Goal: Task Accomplishment & Management: Use online tool/utility

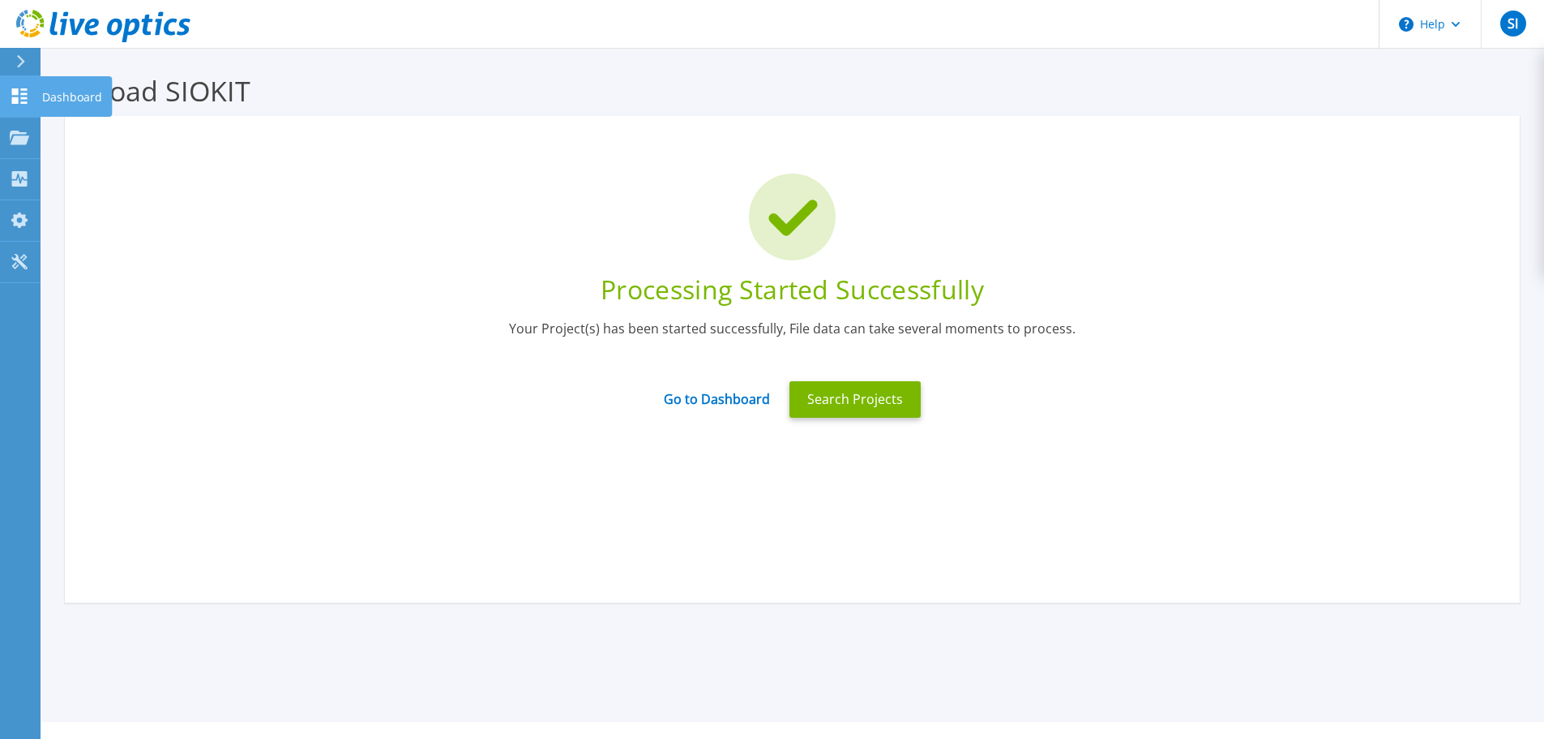
click at [20, 101] on icon at bounding box center [19, 95] width 19 height 15
click at [45, 90] on p "Dashboard" at bounding box center [72, 97] width 60 height 42
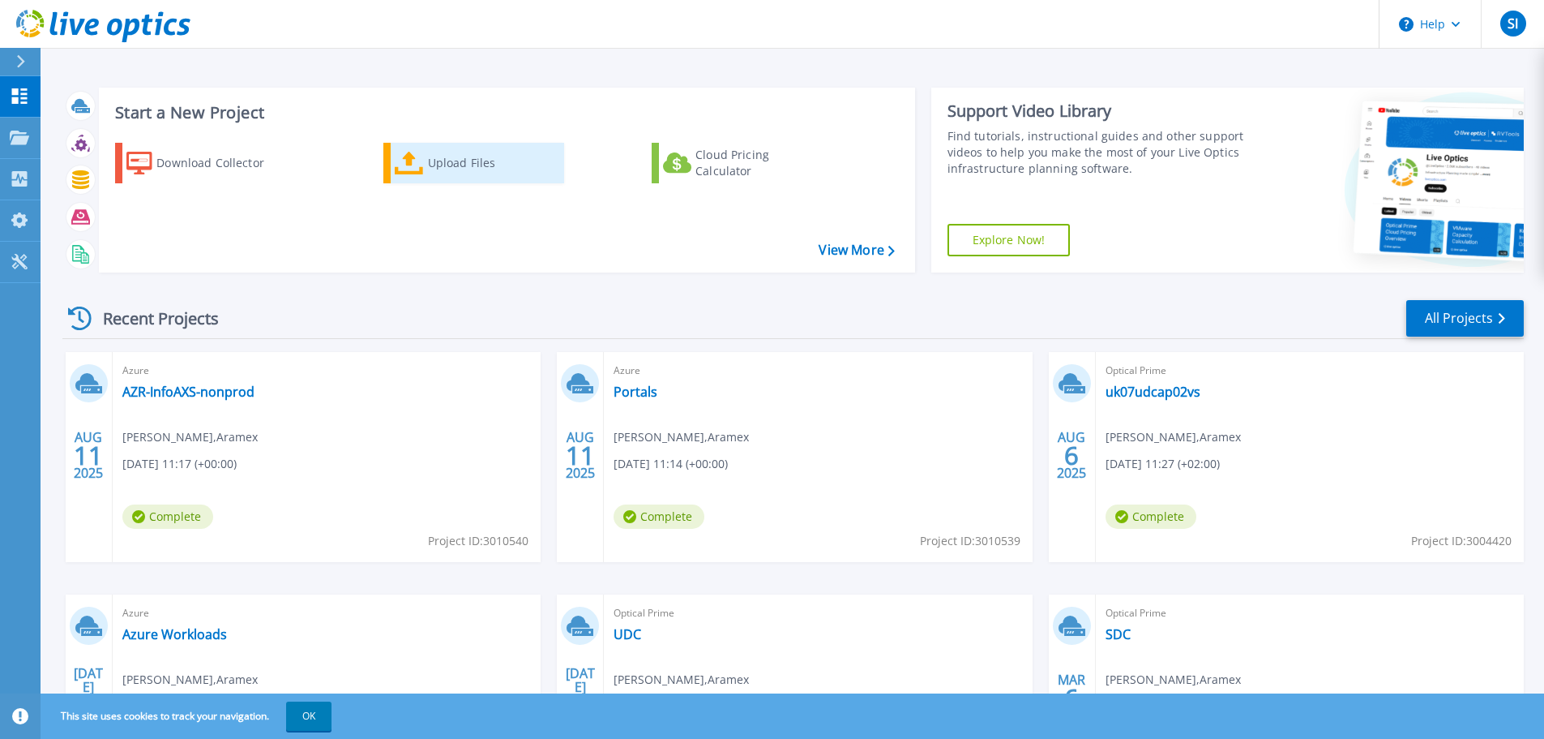
click at [436, 178] on div "Upload Files" at bounding box center [493, 163] width 130 height 32
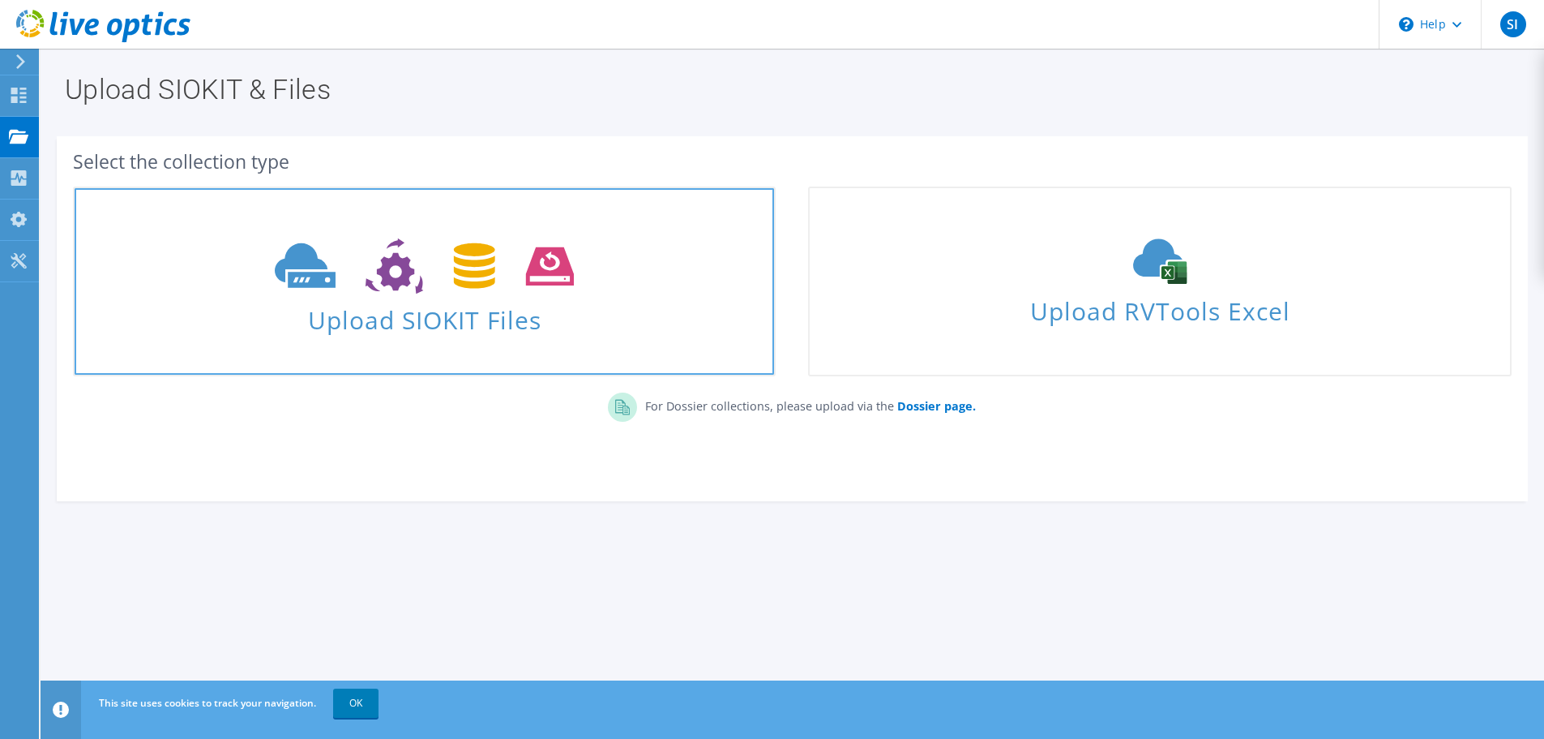
click at [349, 319] on span "Upload SIOKIT Files" at bounding box center [425, 315] width 700 height 35
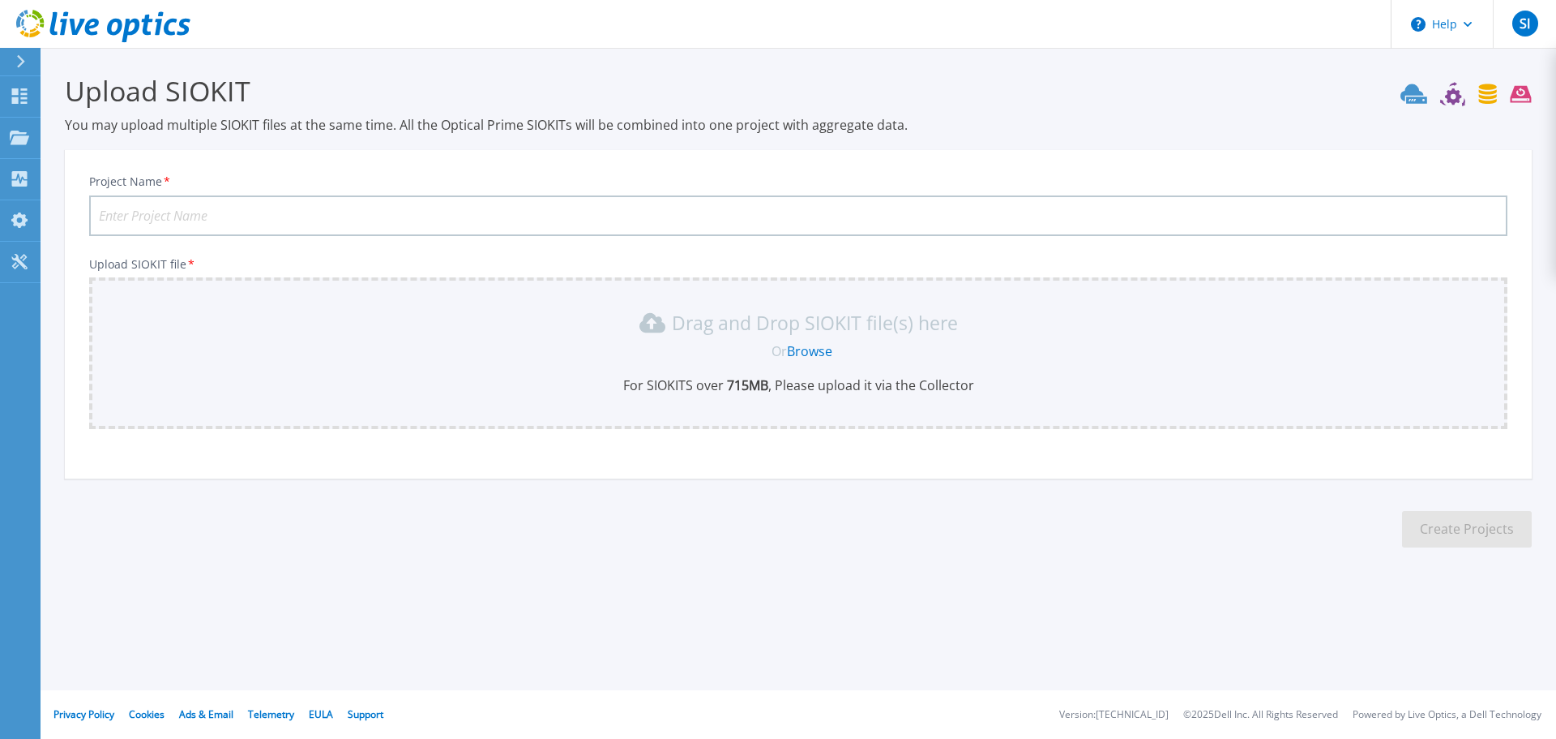
click at [800, 347] on link "Browse" at bounding box center [809, 351] width 45 height 18
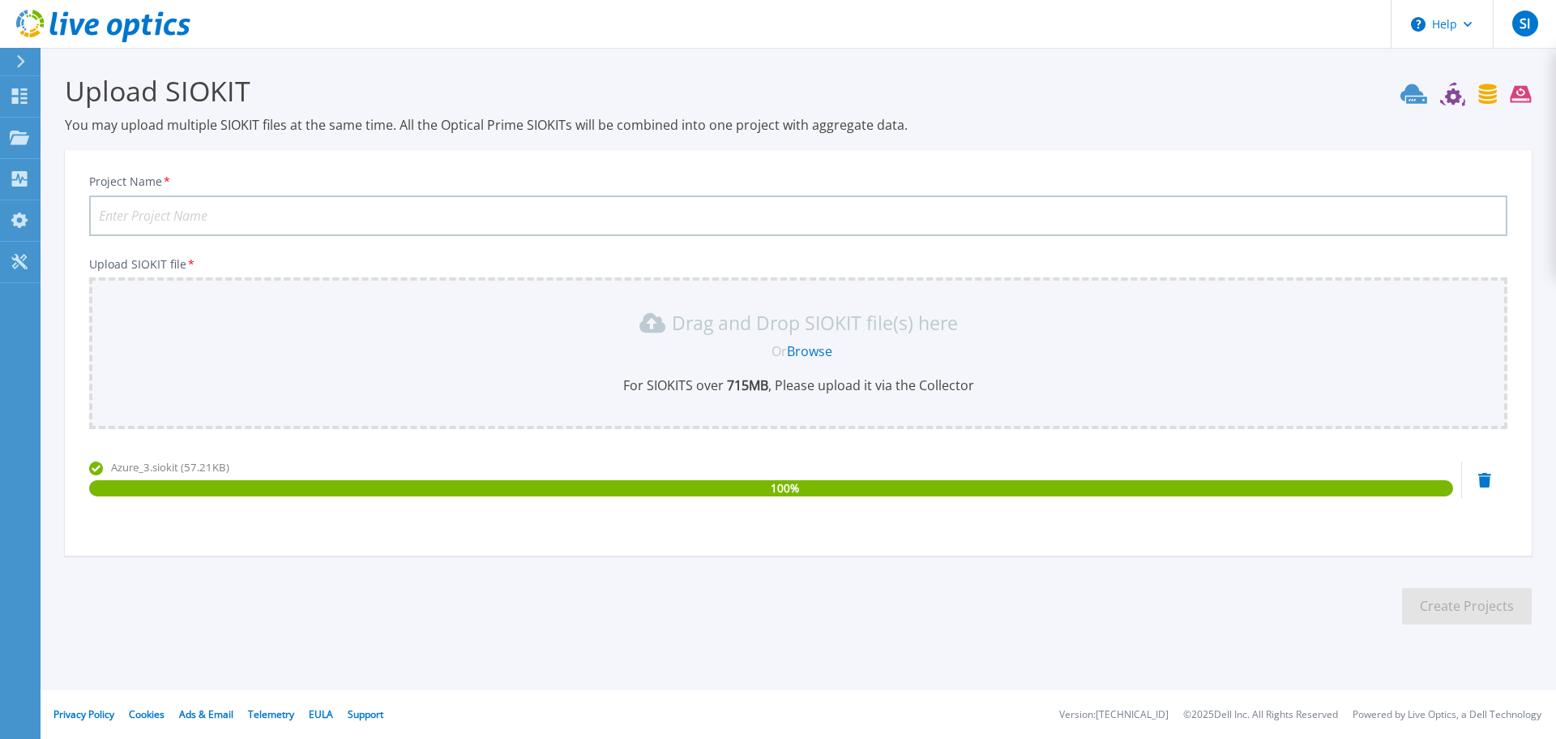
click at [293, 219] on input "Project Name *" at bounding box center [798, 215] width 1419 height 41
paste input "AZR-InfoAXS-Prod"
type input "AZR-InfoAXS-Prod"
click at [1448, 597] on button "Create Projects" at bounding box center [1467, 606] width 130 height 36
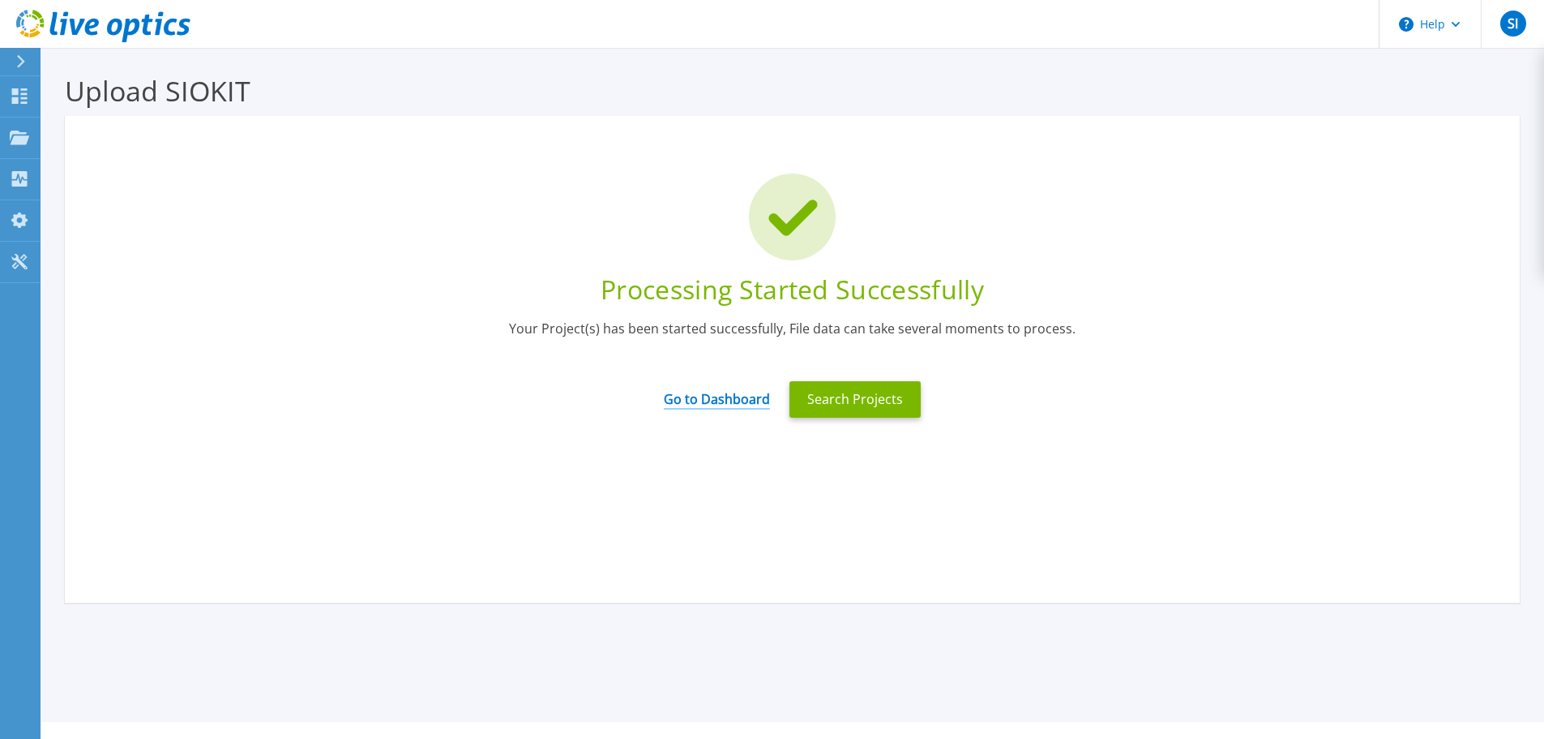
click at [741, 405] on link "Go to Dashboard" at bounding box center [717, 394] width 106 height 32
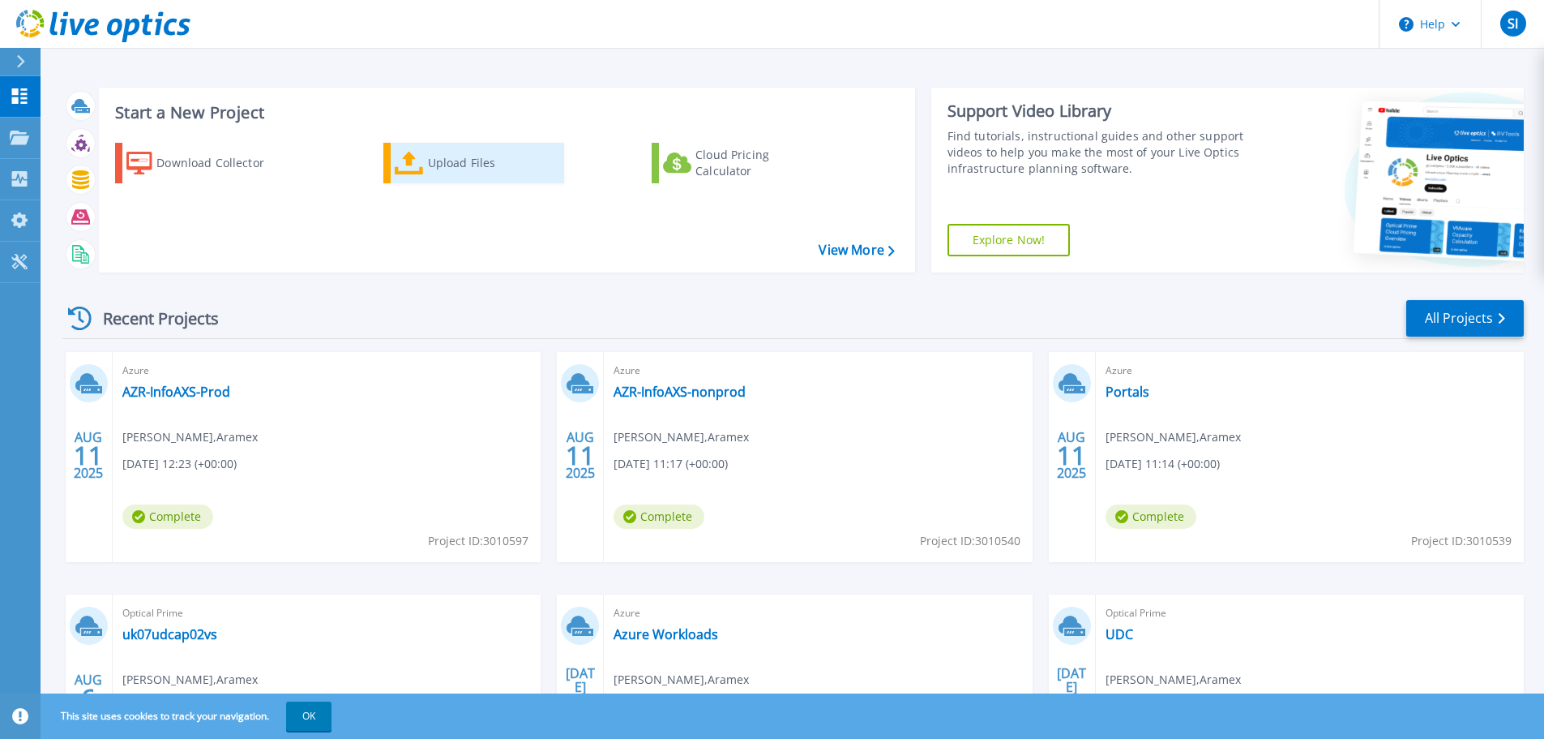
click at [501, 166] on div "Upload Files" at bounding box center [493, 163] width 130 height 32
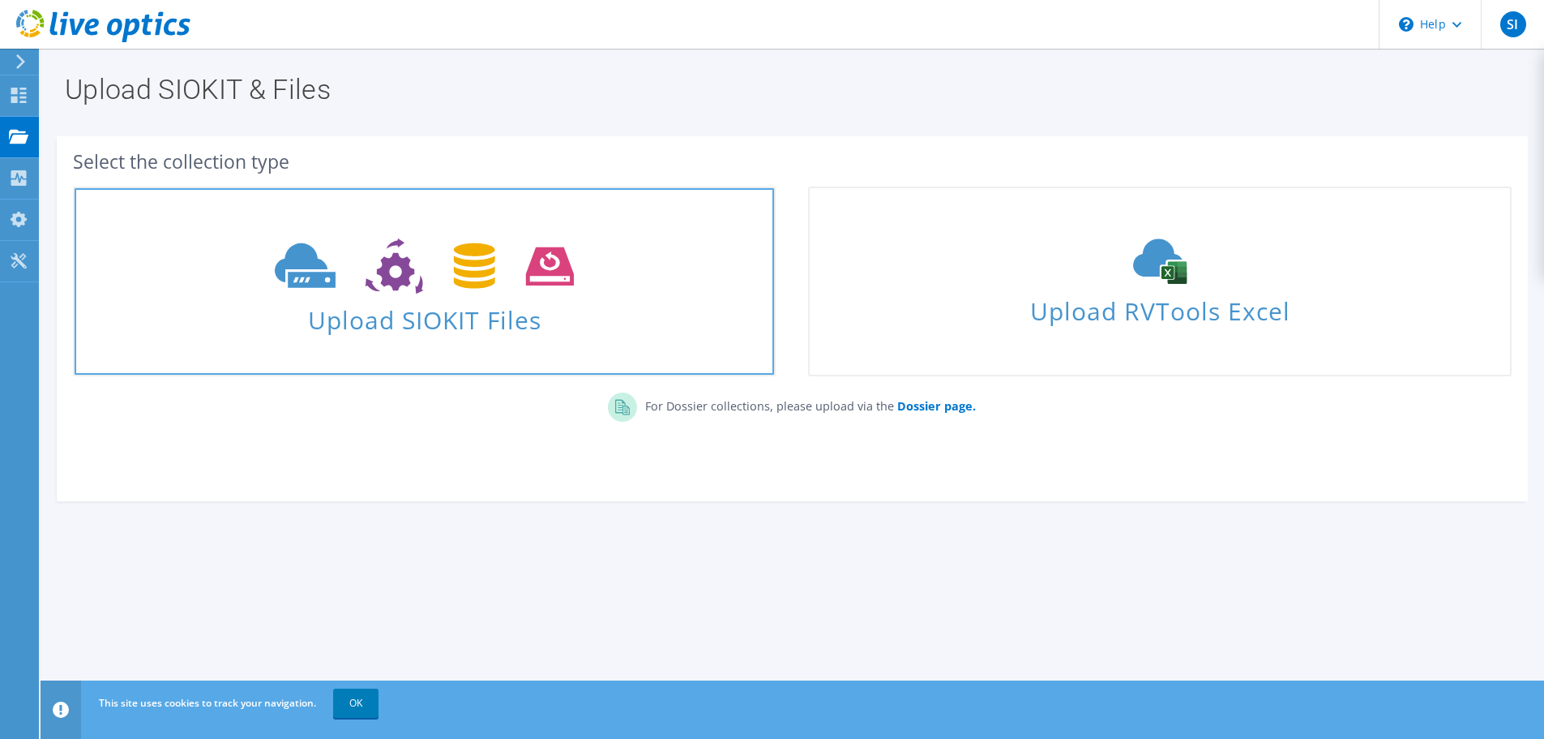
click at [435, 311] on span "Upload SIOKIT Files" at bounding box center [425, 315] width 700 height 35
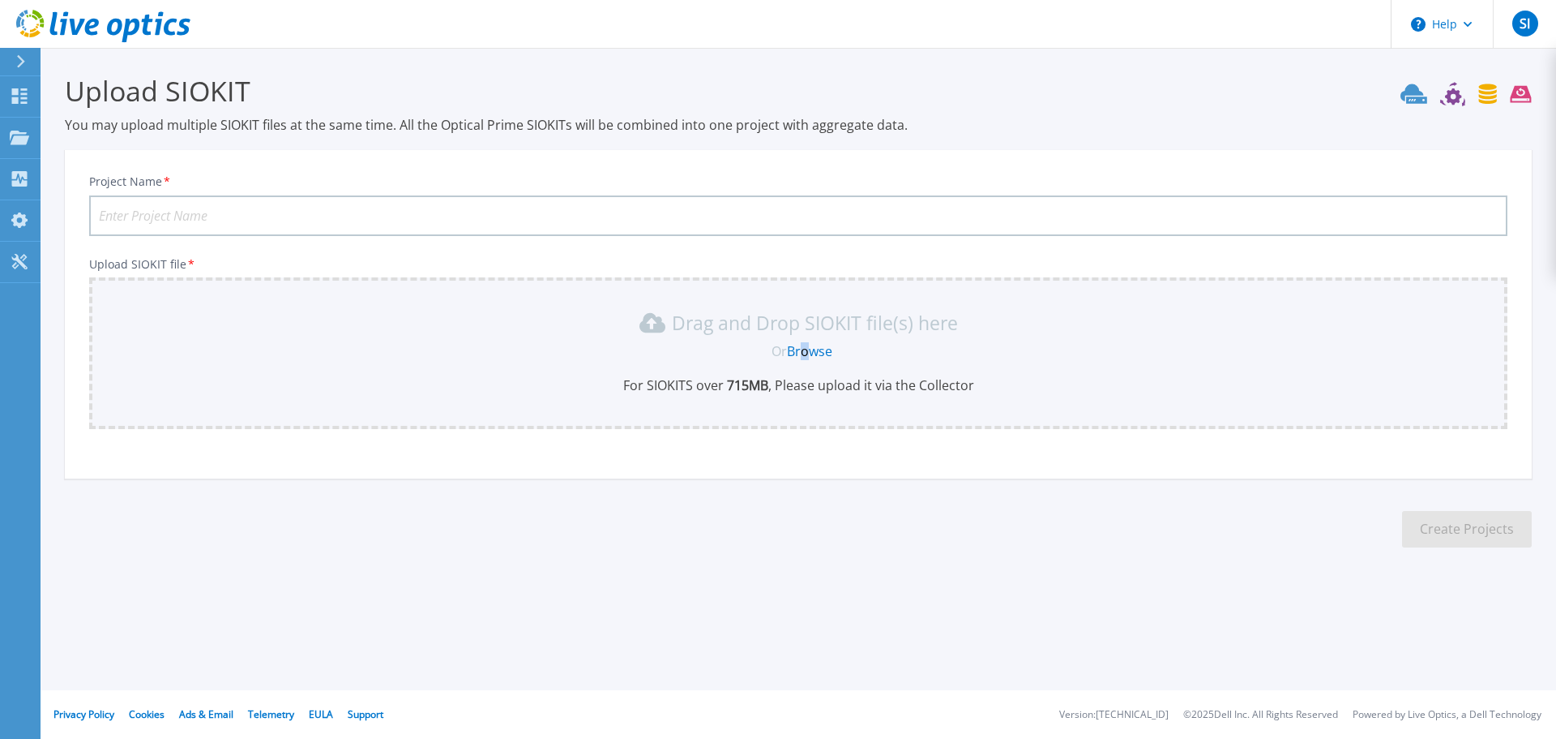
click at [807, 346] on link "Browse" at bounding box center [809, 351] width 45 height 18
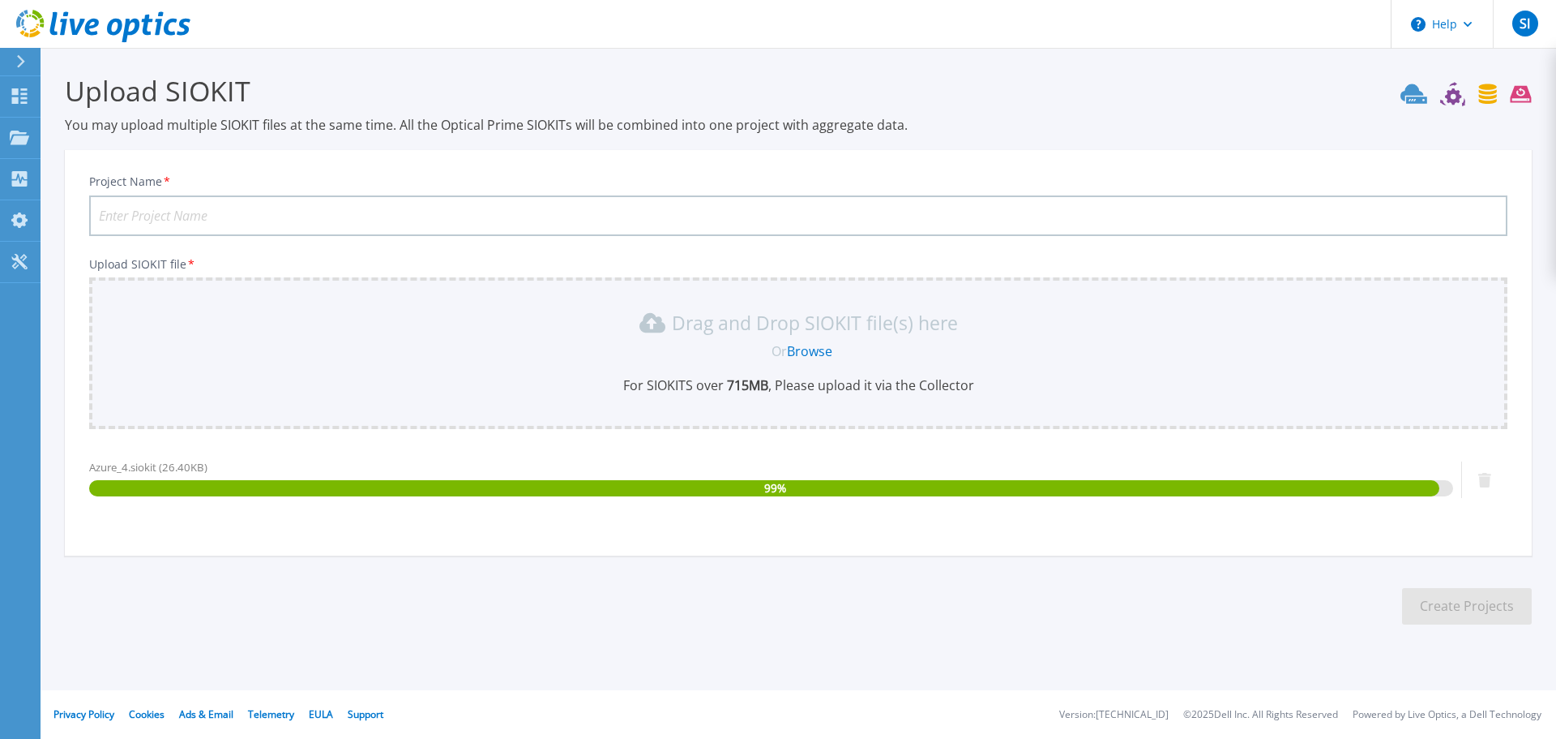
click at [280, 216] on input "Project Name *" at bounding box center [798, 215] width 1419 height 41
paste input "AZR-Station-ZDC"
type input "AZR-Station-ZDC"
click at [1468, 602] on button "Create Projects" at bounding box center [1467, 606] width 130 height 36
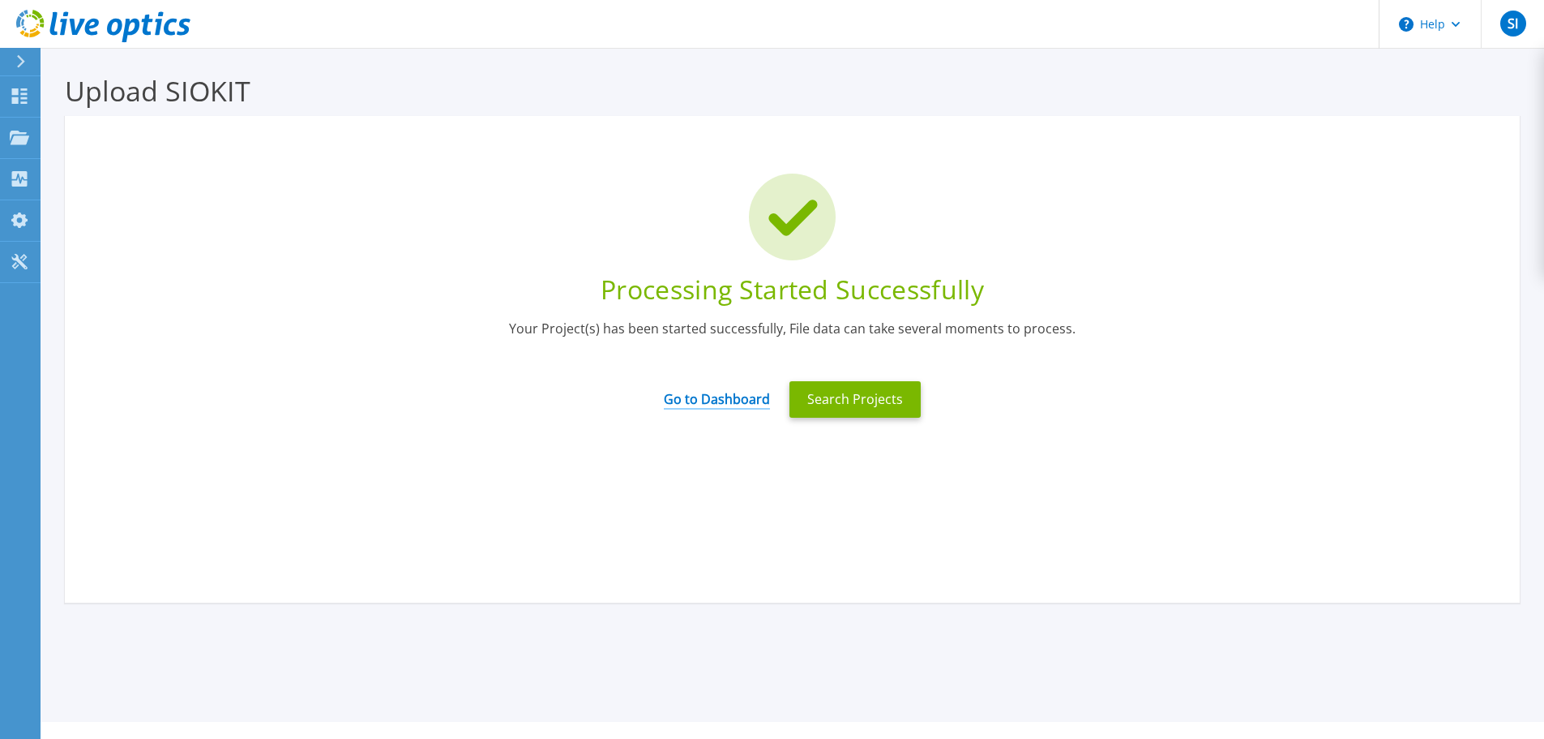
click at [707, 399] on link "Go to Dashboard" at bounding box center [717, 394] width 106 height 32
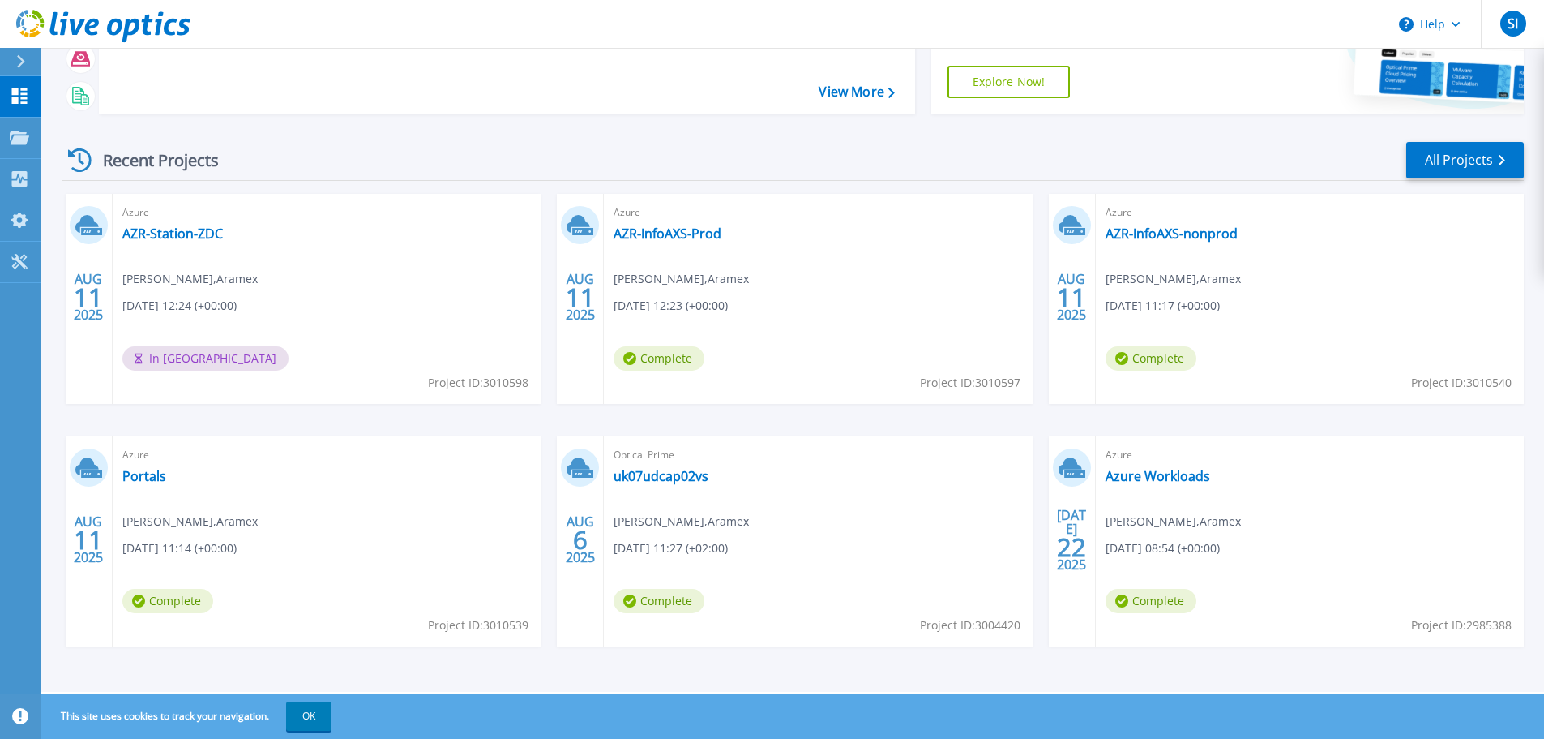
scroll to position [160, 0]
click at [707, 241] on div "Azure AZR-InfoAXS-Prod Salman Iyad , Aramex 08/11/2025, 12:23 (+00:00) Complete…" at bounding box center [818, 297] width 428 height 210
click at [707, 236] on link "AZR-InfoAXS-Prod" at bounding box center [668, 232] width 108 height 16
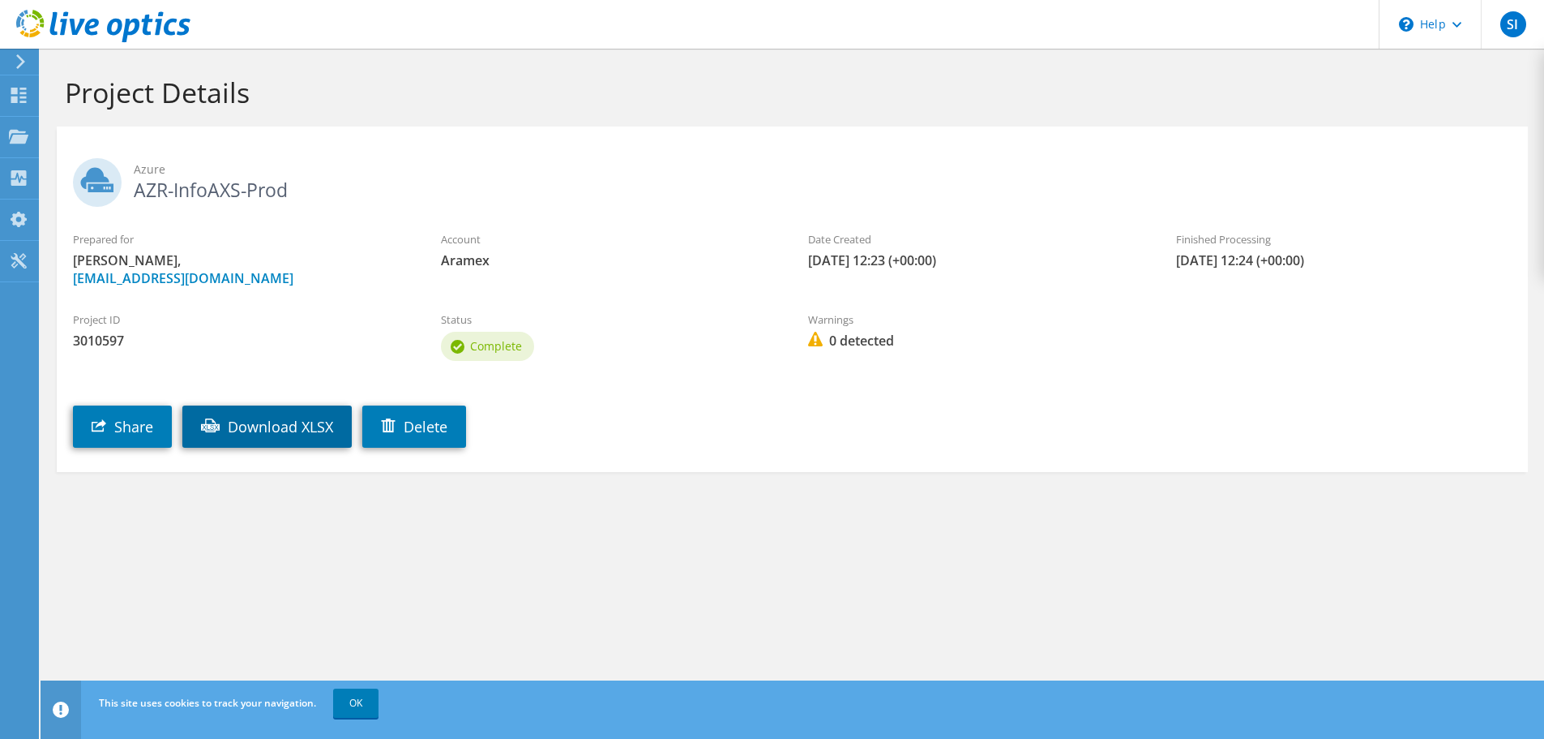
click at [242, 430] on link "Download XLSX" at bounding box center [266, 426] width 169 height 42
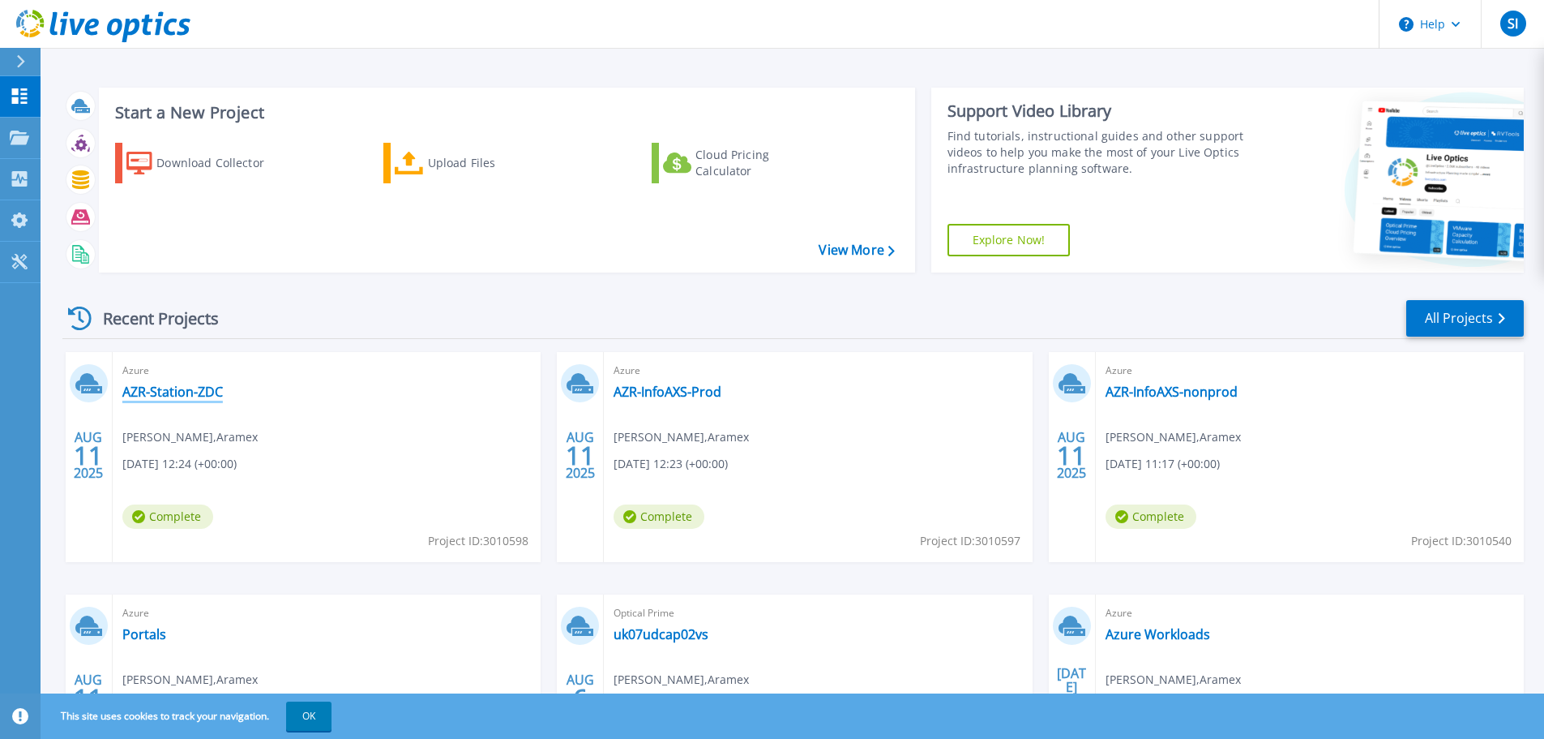
click at [194, 391] on link "AZR-Station-ZDC" at bounding box center [172, 391] width 101 height 16
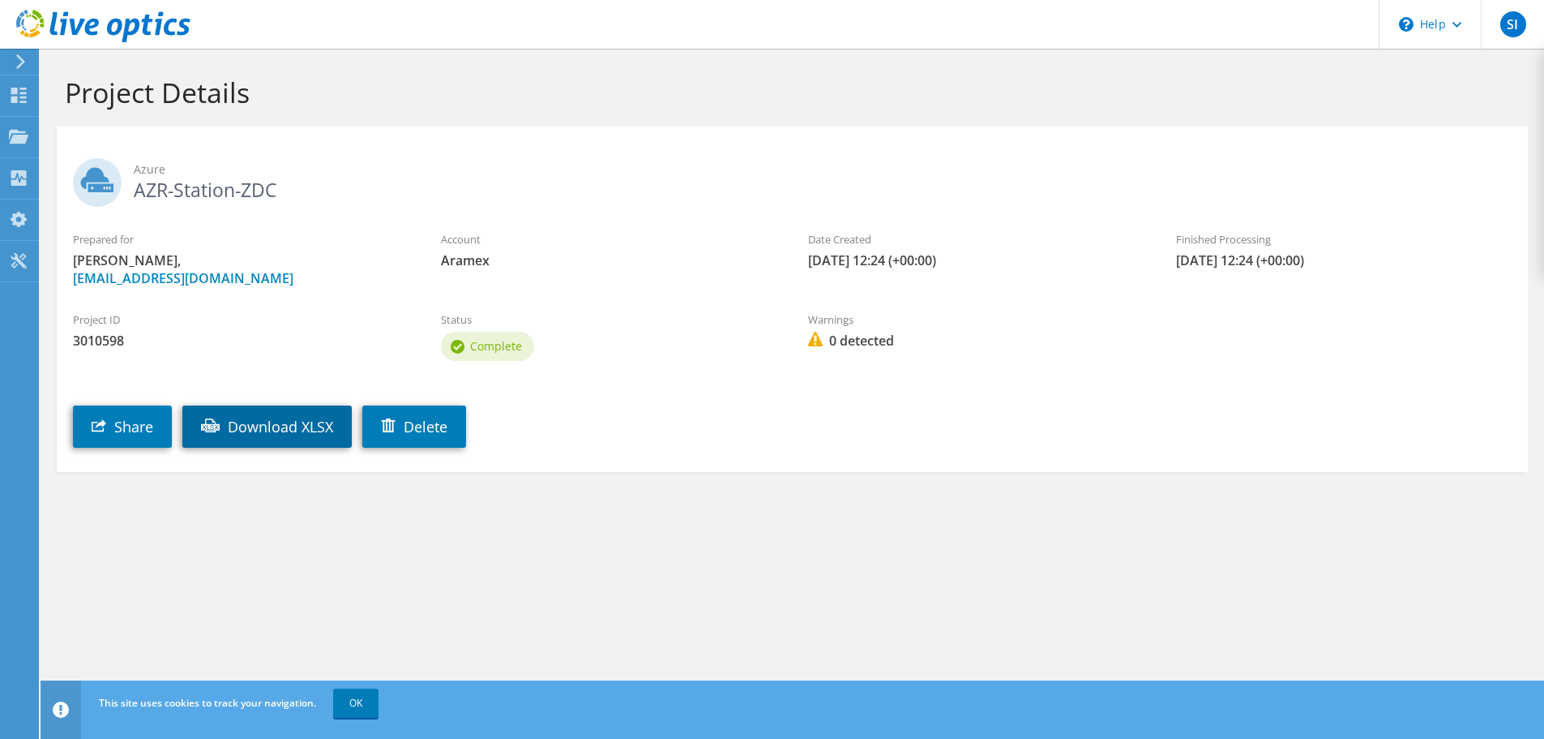
click at [242, 426] on link "Download XLSX" at bounding box center [266, 426] width 169 height 42
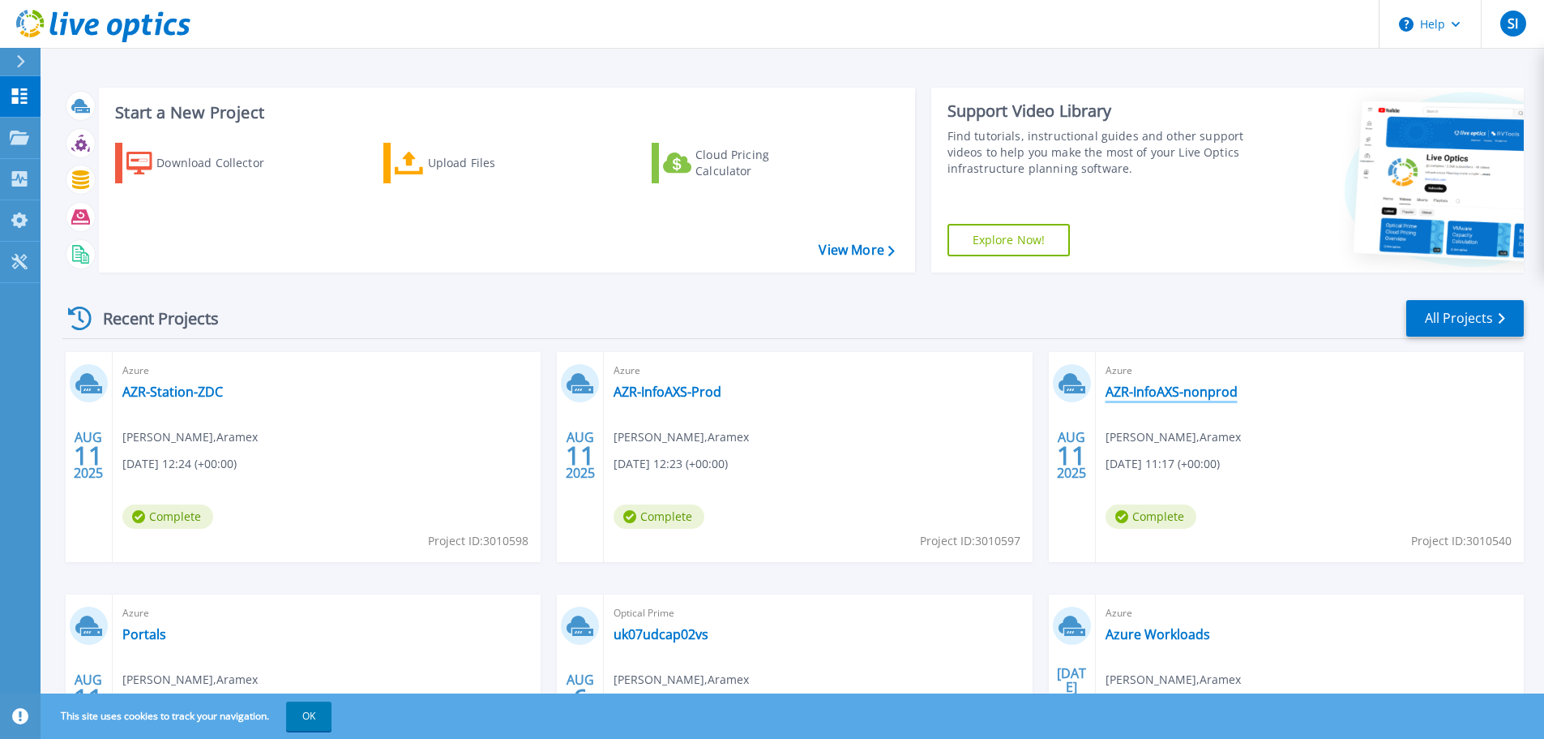
click at [1218, 391] on link "AZR-InfoAXS-nonprod" at bounding box center [1172, 391] width 132 height 16
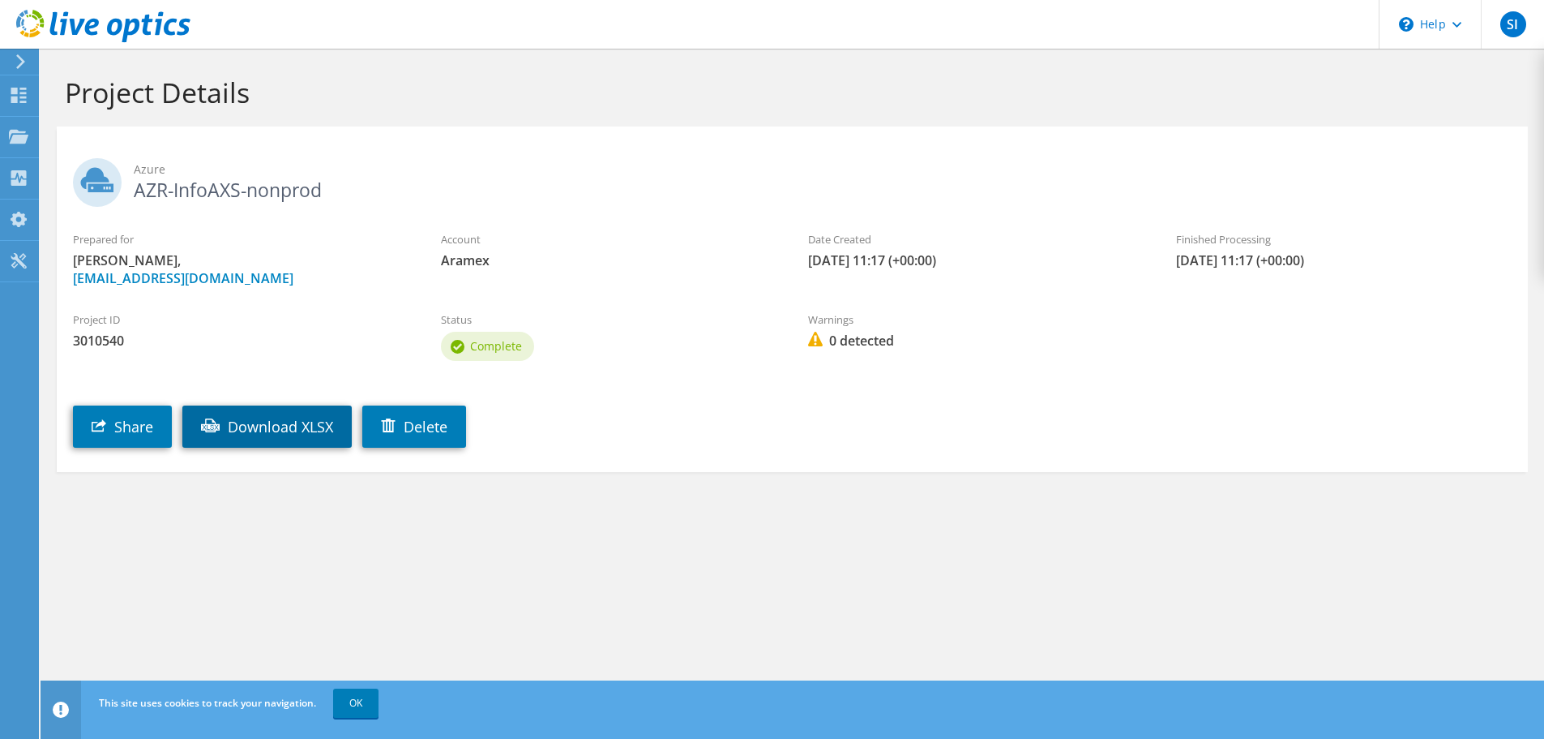
click at [315, 429] on link "Download XLSX" at bounding box center [266, 426] width 169 height 42
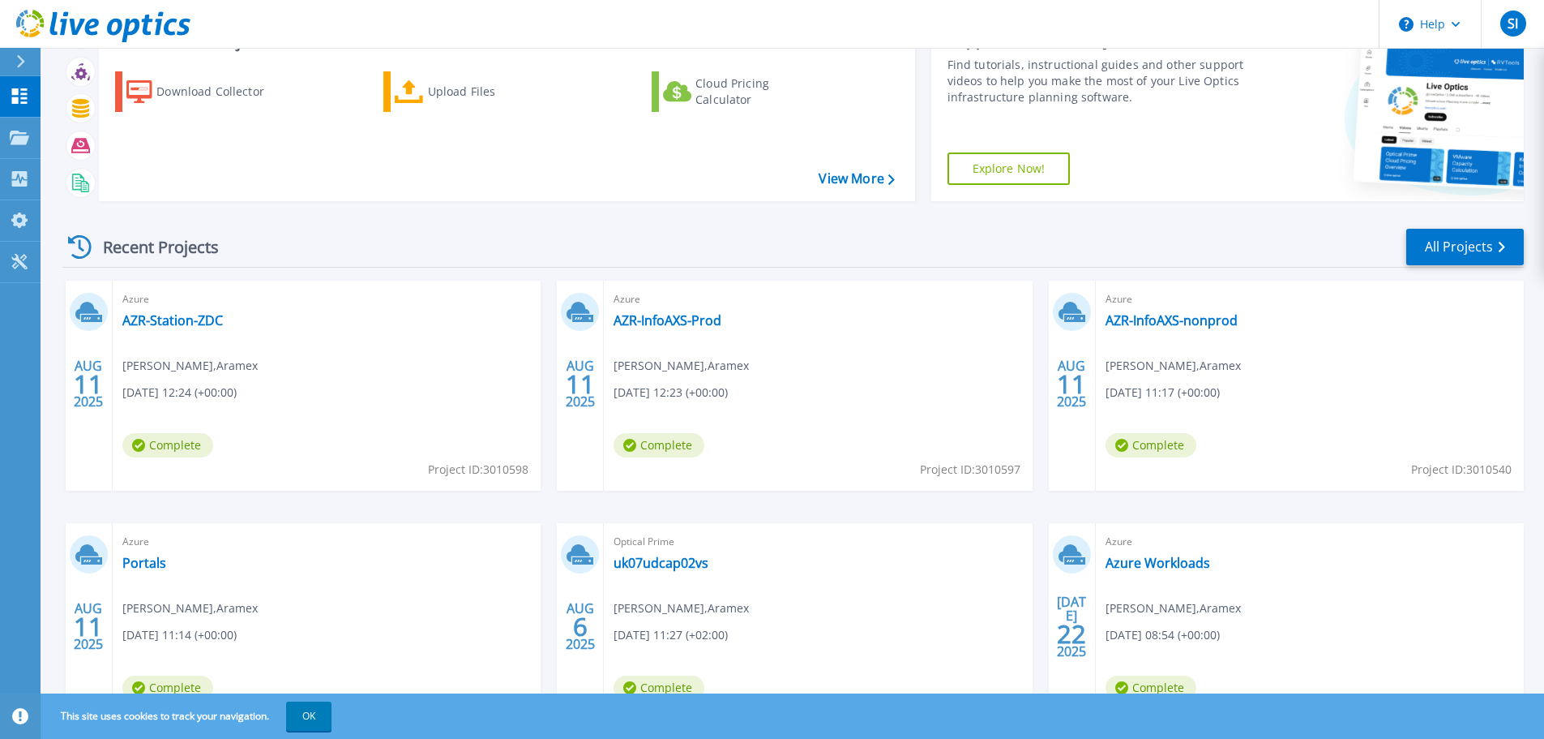
scroll to position [160, 0]
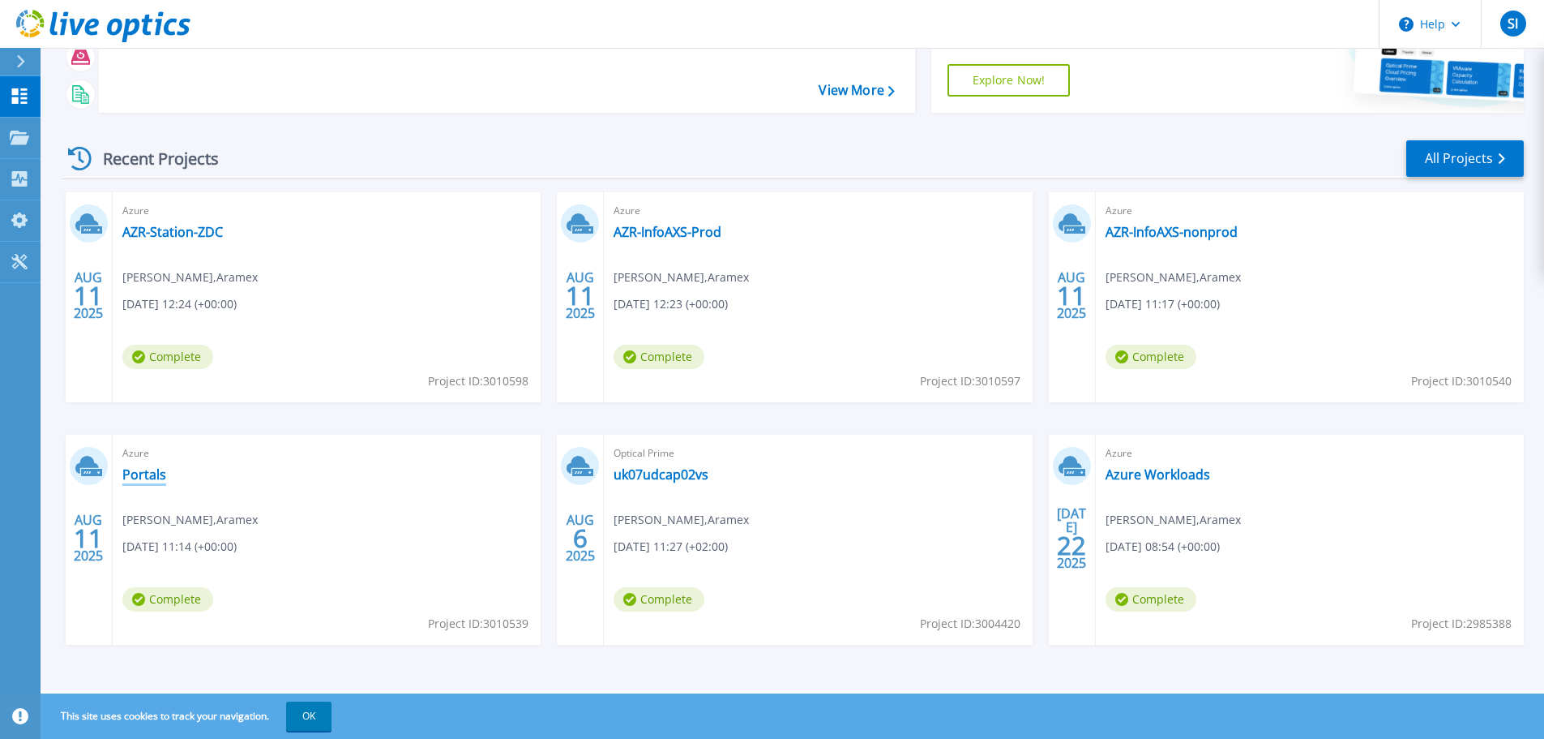
click at [138, 469] on link "Portals" at bounding box center [144, 474] width 44 height 16
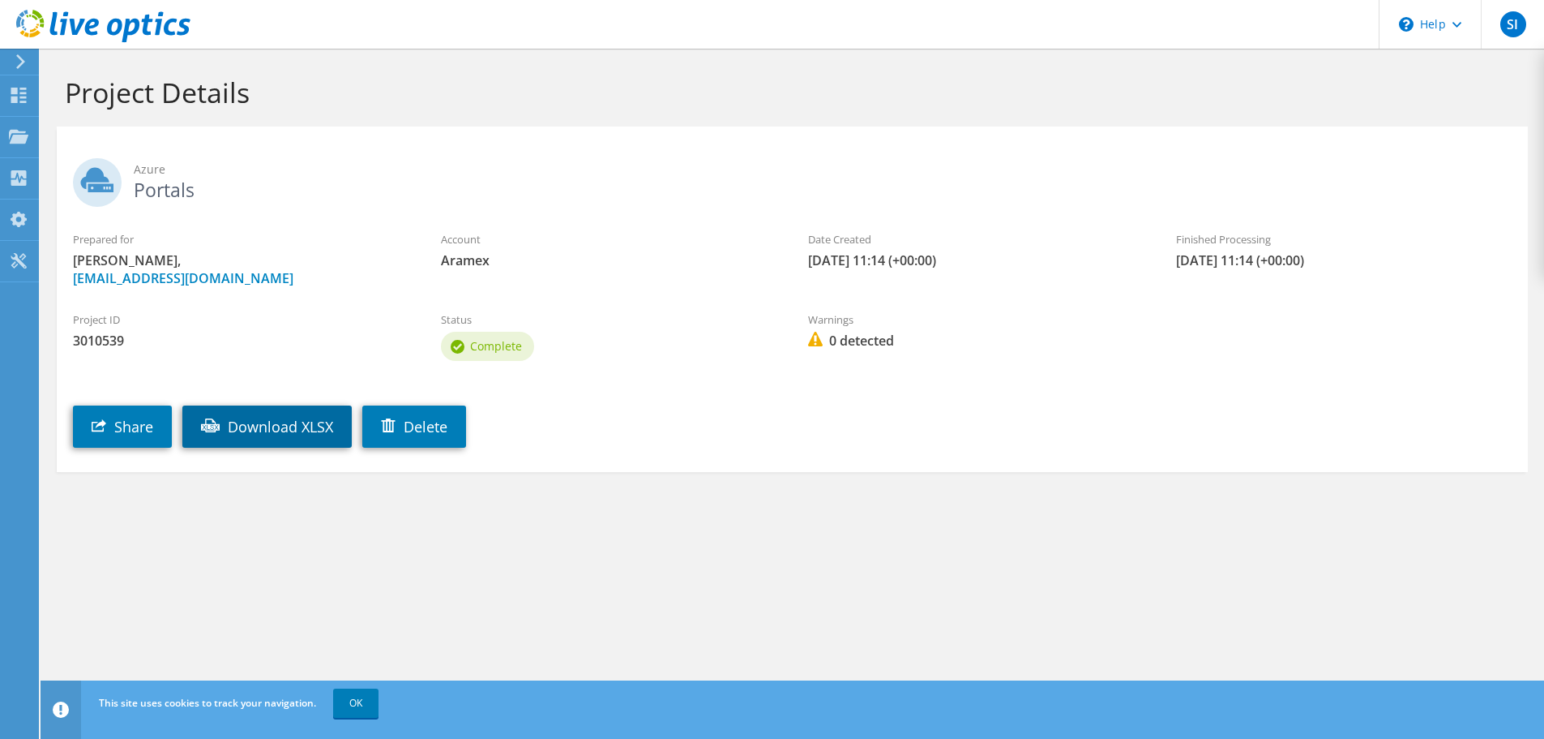
click at [250, 438] on link "Download XLSX" at bounding box center [266, 426] width 169 height 42
